Goal: Task Accomplishment & Management: Manage account settings

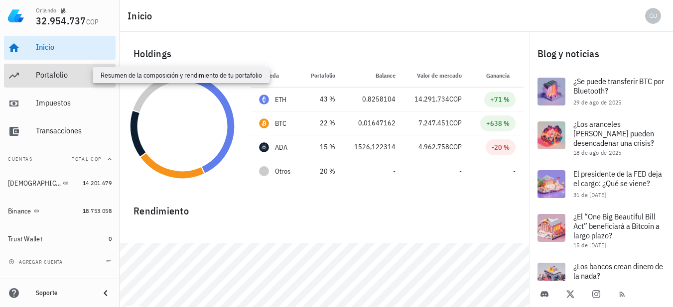
click at [55, 78] on div "Portafolio" at bounding box center [74, 74] width 76 height 9
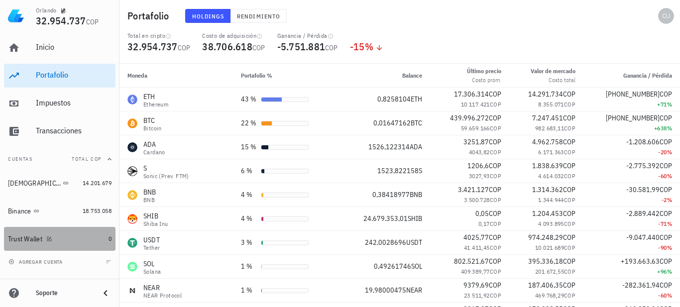
click at [26, 239] on div "Trust Wallet" at bounding box center [25, 239] width 34 height 8
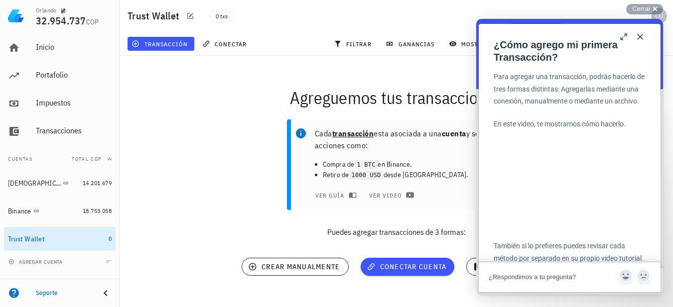
click at [212, 223] on div "Cada transacción esta asociada a una cuenta y son acciones como: Compra de 1 BT…" at bounding box center [396, 183] width 565 height 138
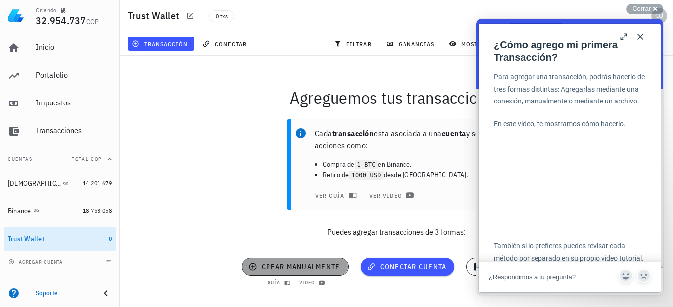
click at [286, 268] on span "crear manualmente" at bounding box center [295, 266] width 90 height 9
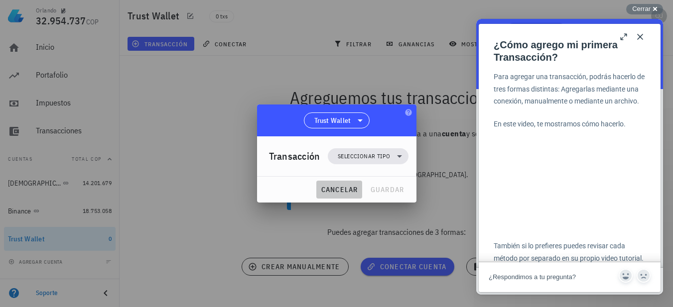
click at [340, 191] on span "cancelar" at bounding box center [338, 189] width 37 height 9
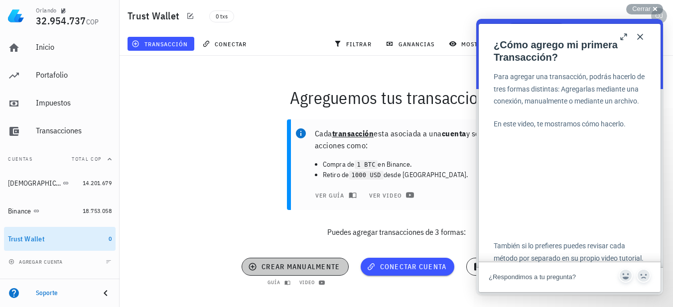
click at [297, 267] on span "crear manualmente" at bounding box center [295, 266] width 90 height 9
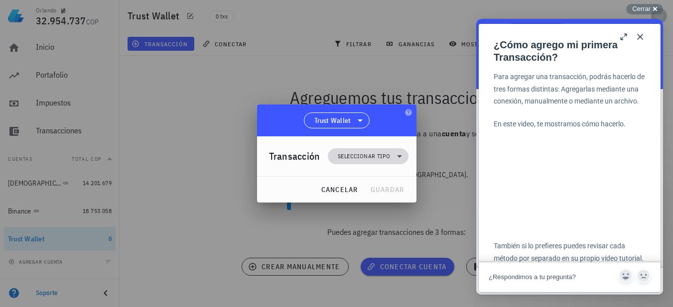
click at [379, 156] on span "Seleccionar tipo" at bounding box center [364, 156] width 52 height 10
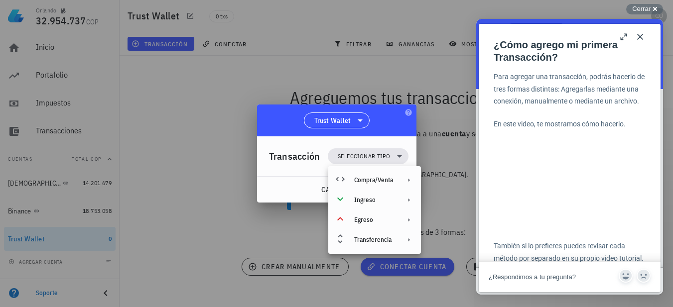
click at [227, 174] on div at bounding box center [336, 153] width 673 height 307
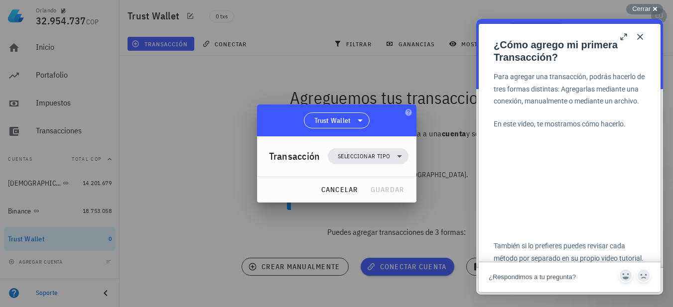
click at [625, 39] on button "b" at bounding box center [624, 37] width 16 height 16
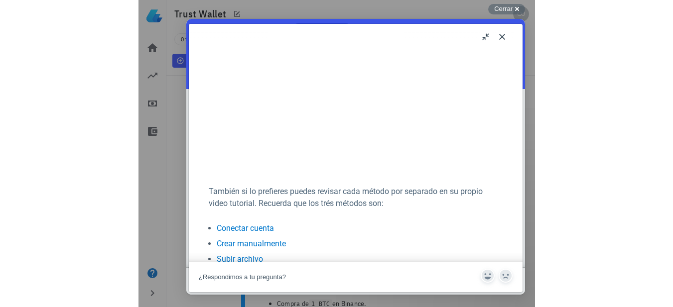
scroll to position [134, 0]
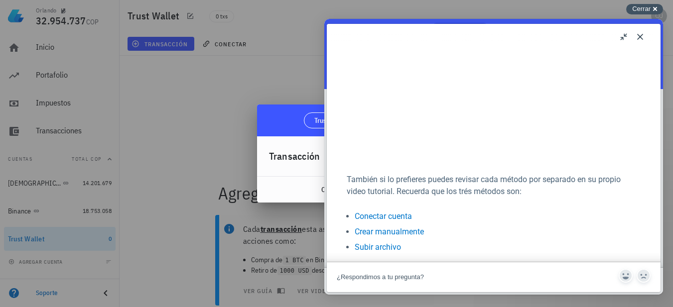
click at [638, 7] on span "Cerrar" at bounding box center [641, 8] width 18 height 7
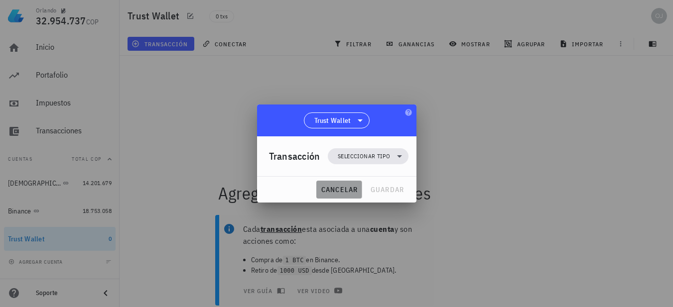
click at [339, 189] on span "cancelar" at bounding box center [338, 189] width 37 height 9
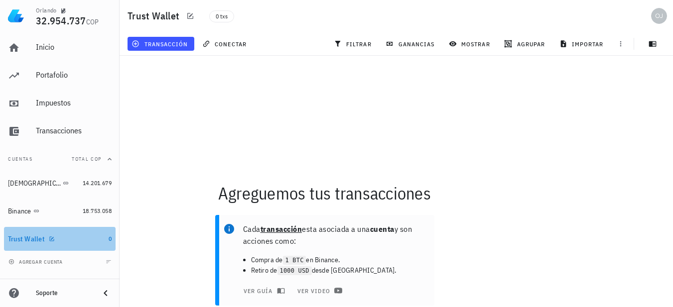
click at [21, 236] on div "Trust Wallet" at bounding box center [26, 239] width 37 height 8
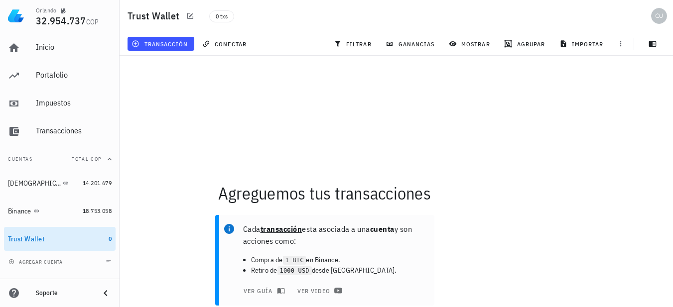
scroll to position [100, 0]
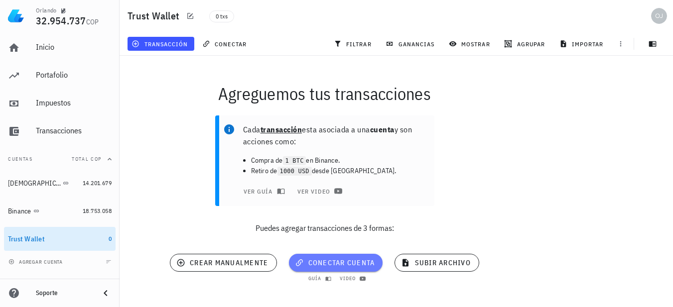
click at [329, 258] on span "conectar cuenta" at bounding box center [336, 262] width 78 height 9
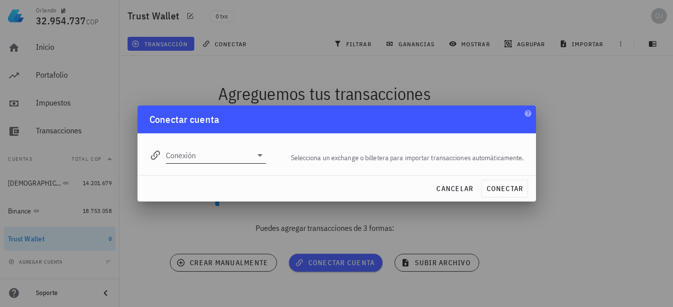
click at [257, 157] on icon at bounding box center [260, 155] width 12 height 12
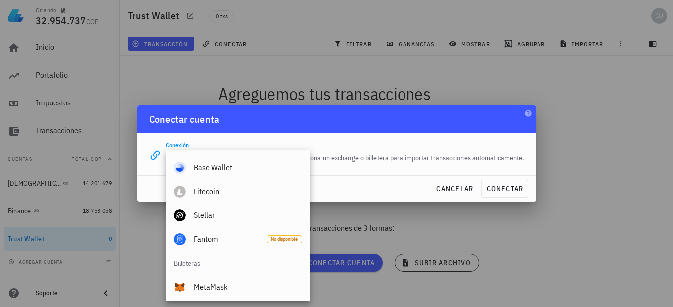
scroll to position [697, 0]
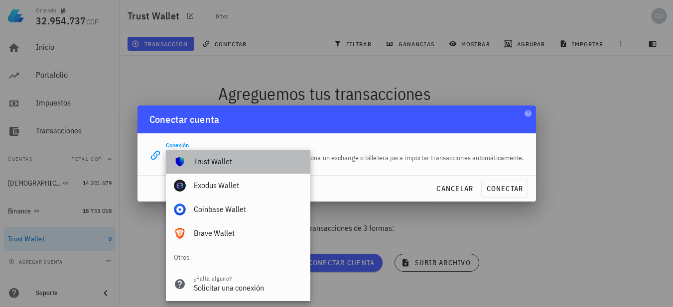
click at [210, 166] on div "Trust Wallet" at bounding box center [248, 161] width 109 height 9
type input "Trust Wallet"
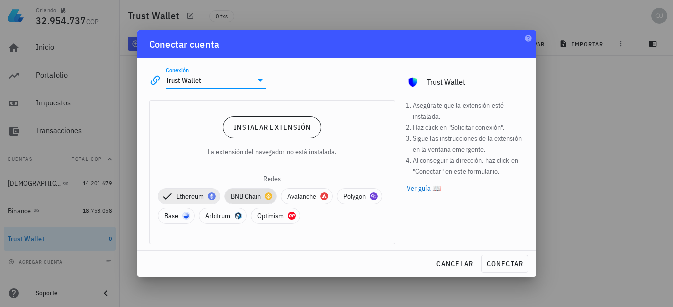
click at [247, 198] on span "BNB Chain" at bounding box center [251, 196] width 40 height 15
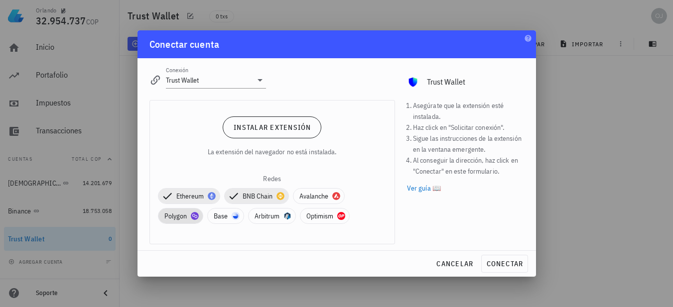
click at [171, 218] on span "Polygon" at bounding box center [180, 216] width 32 height 15
click at [435, 187] on link "Ver guía 📖" at bounding box center [465, 188] width 117 height 11
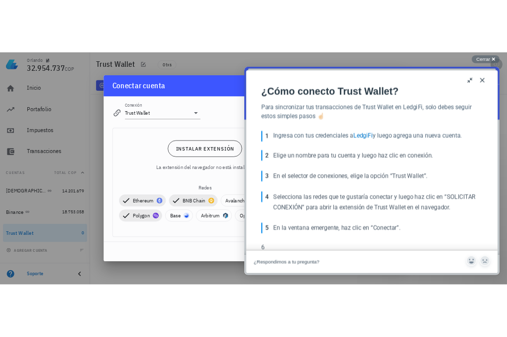
scroll to position [100, 0]
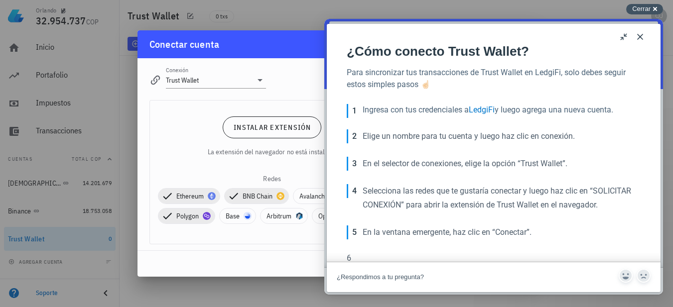
click at [644, 6] on span "Cerrar" at bounding box center [641, 8] width 18 height 7
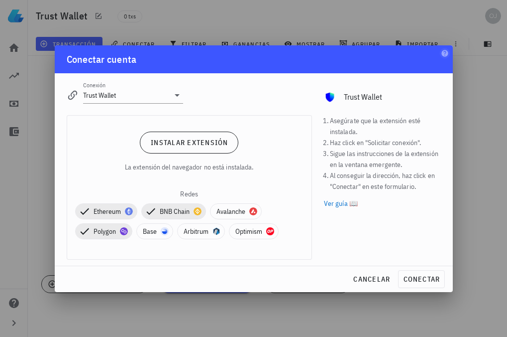
scroll to position [79, 0]
click at [370, 284] on button "cancelar" at bounding box center [371, 279] width 45 height 18
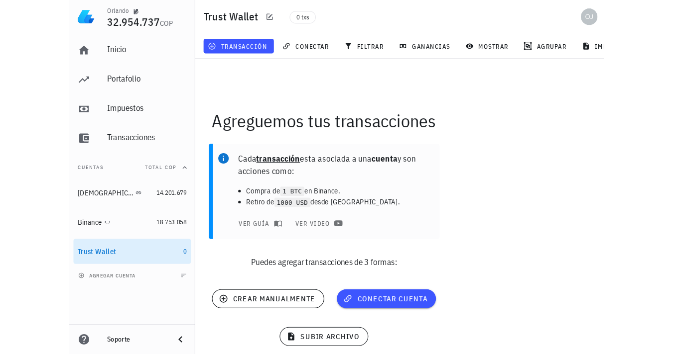
scroll to position [61, 0]
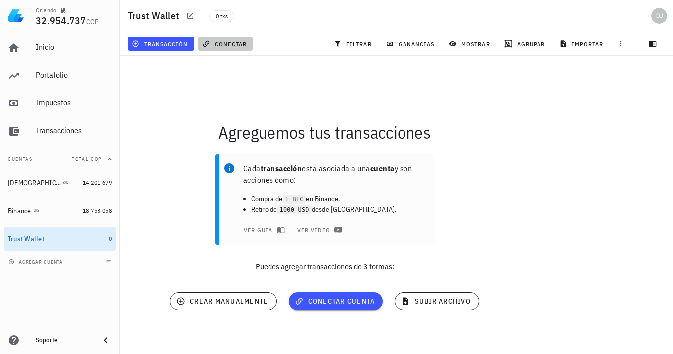
click at [225, 42] on span "conectar" at bounding box center [225, 44] width 42 height 8
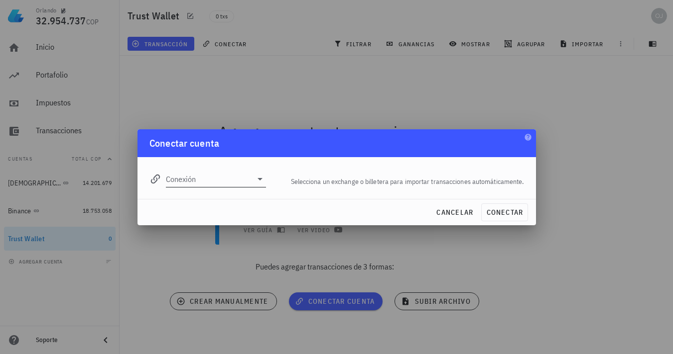
click at [256, 183] on icon at bounding box center [260, 179] width 12 height 12
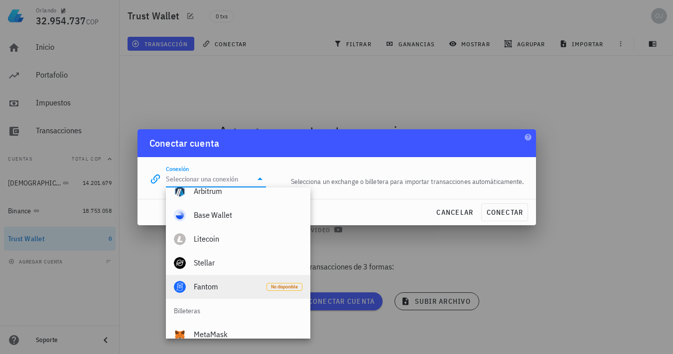
scroll to position [637, 0]
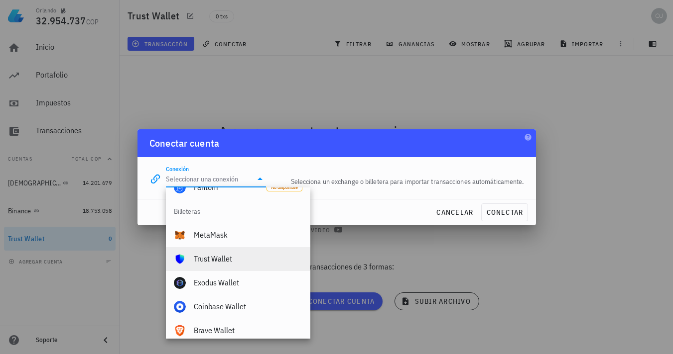
click at [211, 260] on div "Trust Wallet" at bounding box center [248, 258] width 109 height 9
type input "Trust Wallet"
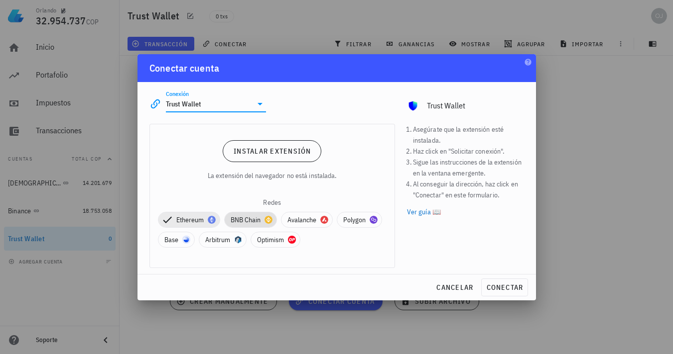
click at [252, 224] on span "BNB Chain" at bounding box center [251, 220] width 40 height 15
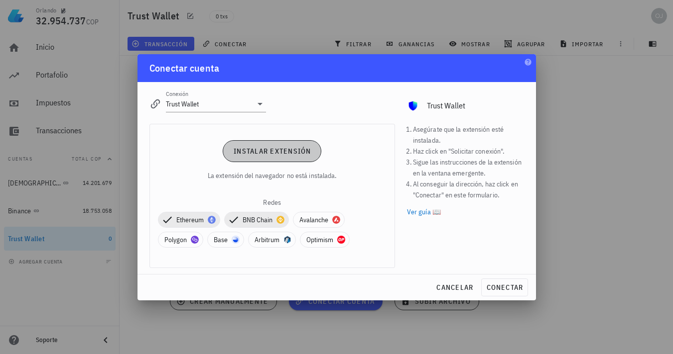
click at [269, 153] on span "Instalar extensión" at bounding box center [272, 151] width 78 height 9
click at [607, 143] on div at bounding box center [336, 177] width 673 height 354
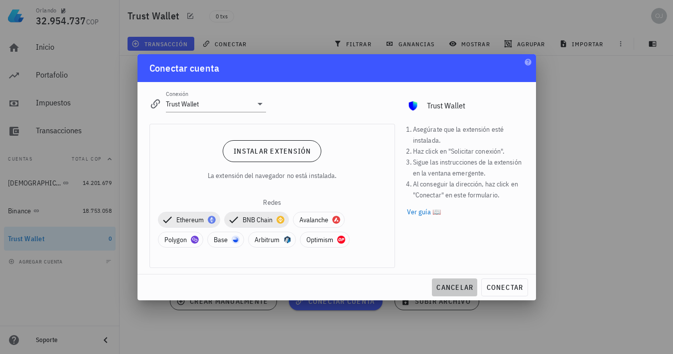
click at [452, 289] on span "cancelar" at bounding box center [454, 287] width 37 height 9
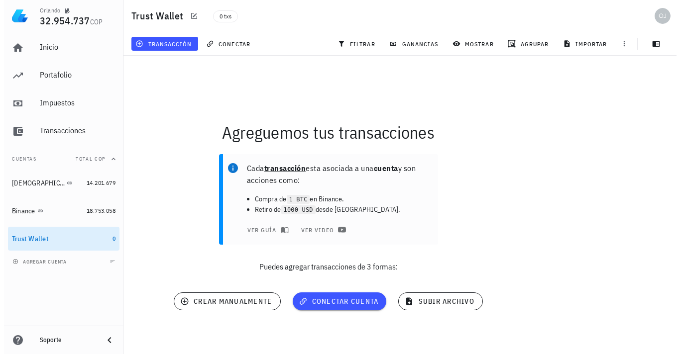
scroll to position [0, 0]
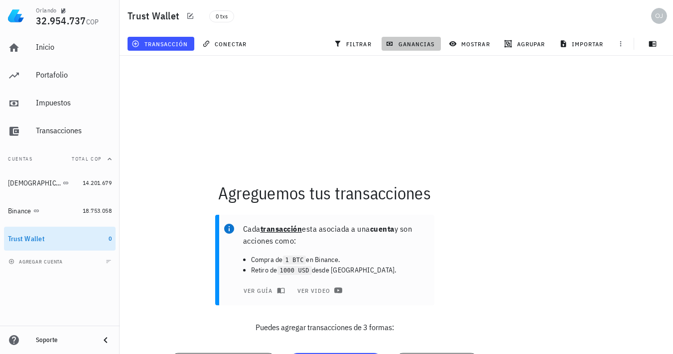
click at [406, 42] on span "ganancias" at bounding box center [410, 44] width 47 height 8
click at [403, 42] on span "ganancias" at bounding box center [410, 44] width 47 height 8
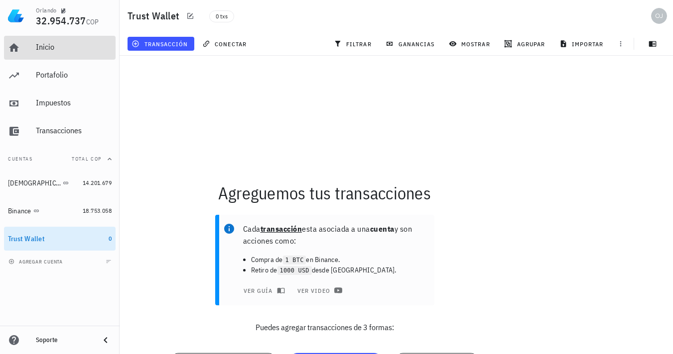
click at [34, 47] on link "Inicio" at bounding box center [60, 48] width 112 height 24
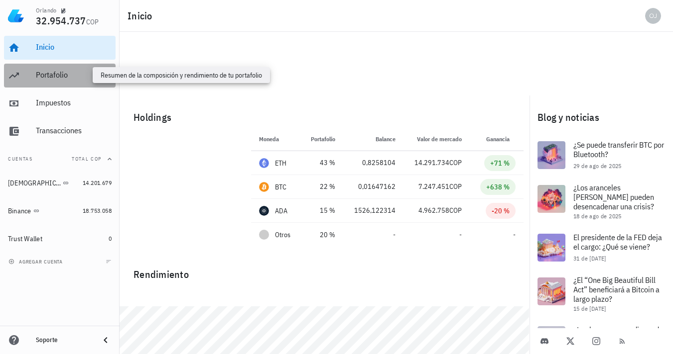
click at [49, 75] on div "Portafolio" at bounding box center [74, 74] width 76 height 9
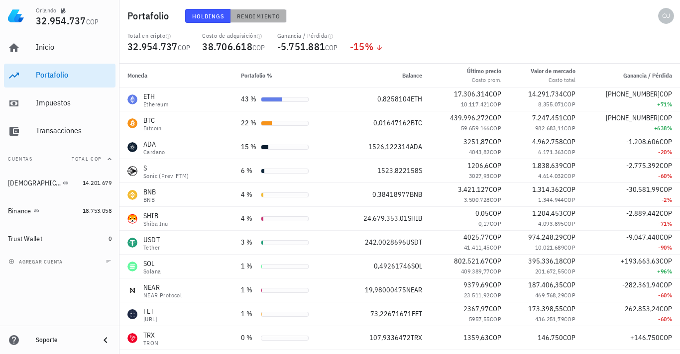
click at [258, 15] on span "Rendimiento" at bounding box center [258, 15] width 44 height 7
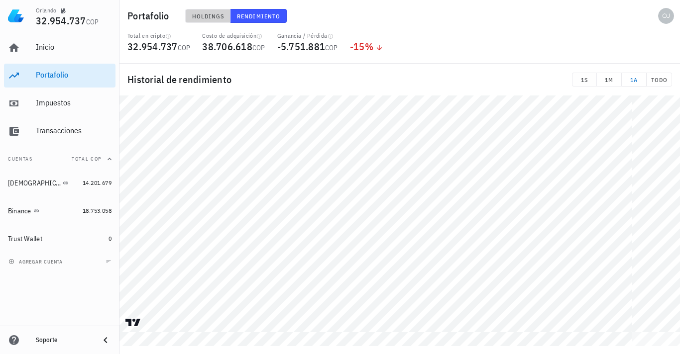
click at [200, 17] on span "Holdings" at bounding box center [208, 15] width 33 height 7
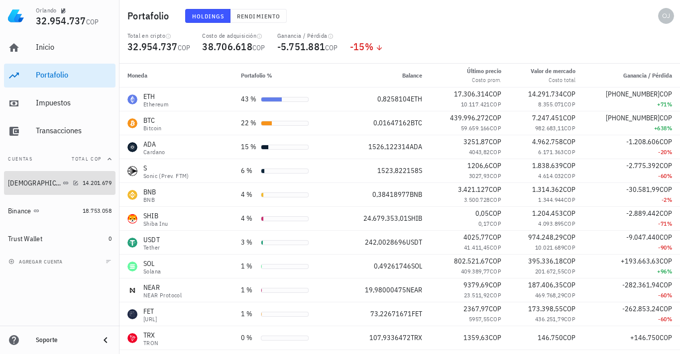
click at [48, 183] on div "BUDA" at bounding box center [43, 183] width 71 height 9
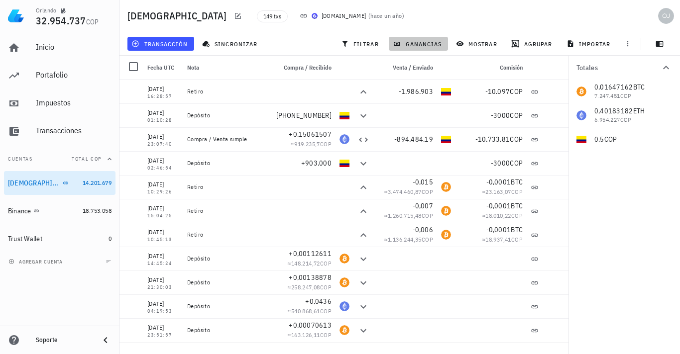
click at [422, 42] on span "ganancias" at bounding box center [418, 44] width 47 height 8
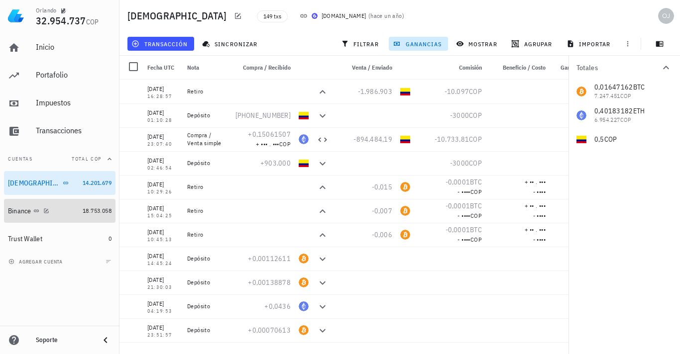
click at [33, 208] on icon at bounding box center [36, 211] width 6 height 6
click at [35, 209] on icon at bounding box center [36, 211] width 6 height 6
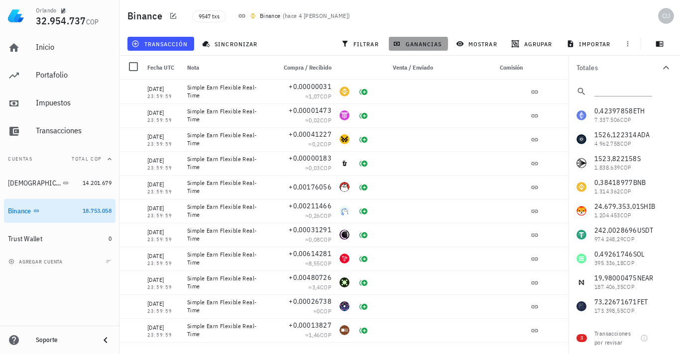
click at [420, 46] on span "ganancias" at bounding box center [418, 44] width 47 height 8
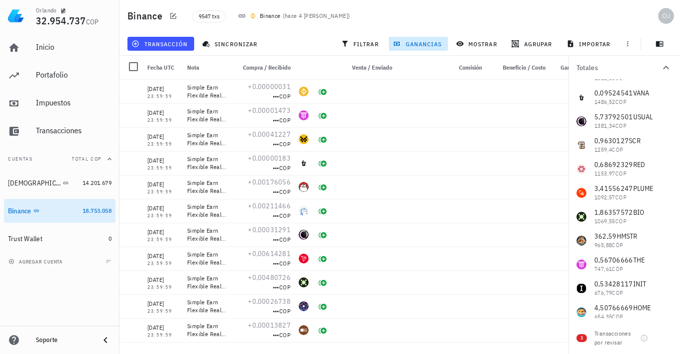
scroll to position [597, 0]
